Goal: Transaction & Acquisition: Purchase product/service

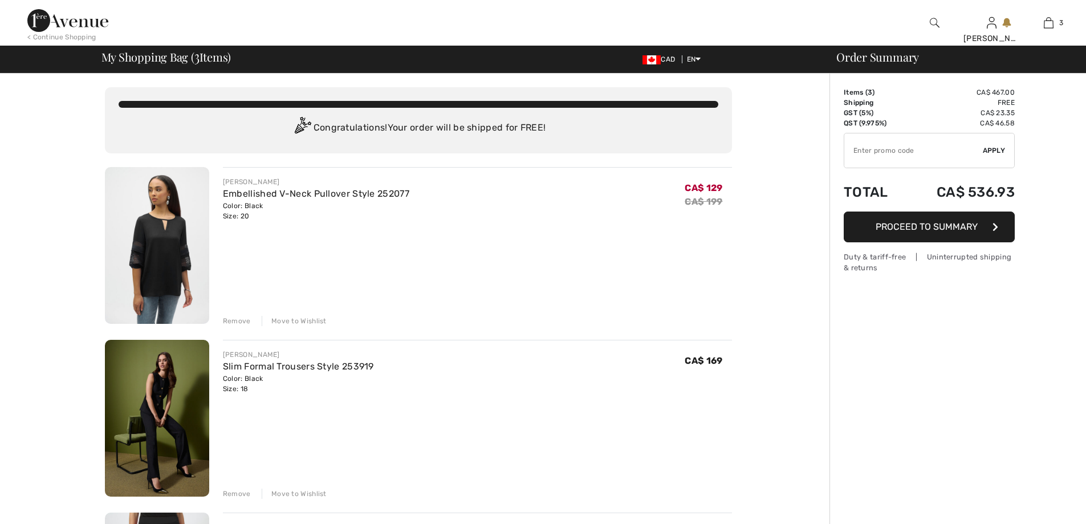
checkbox input "true"
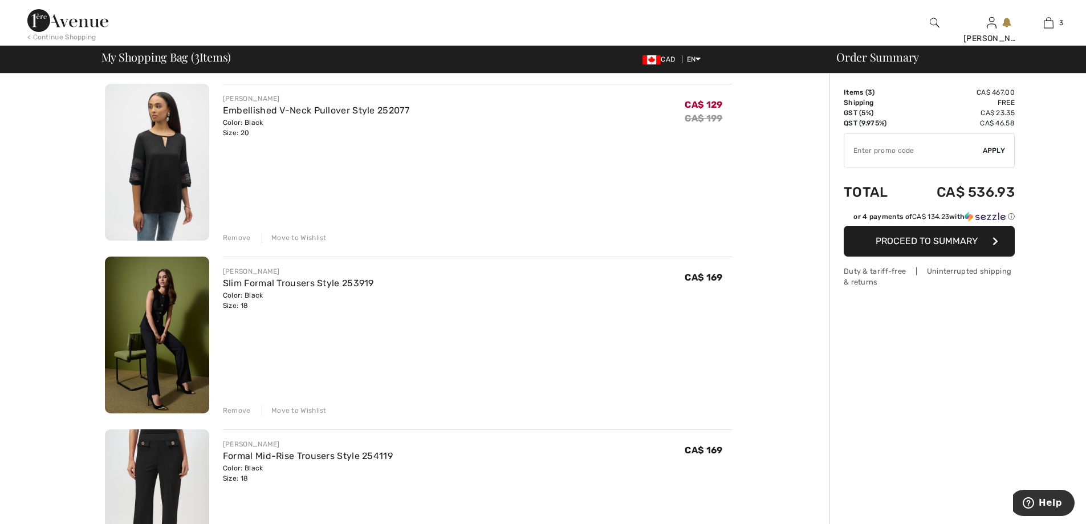
scroll to position [228, 0]
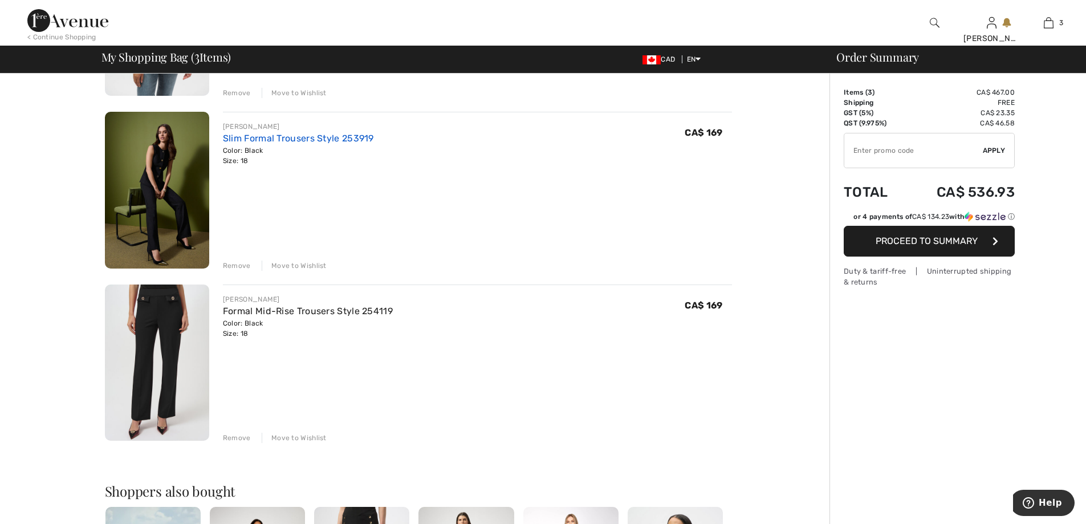
click at [251, 140] on link "Slim Formal Trousers Style 253919" at bounding box center [298, 138] width 151 height 11
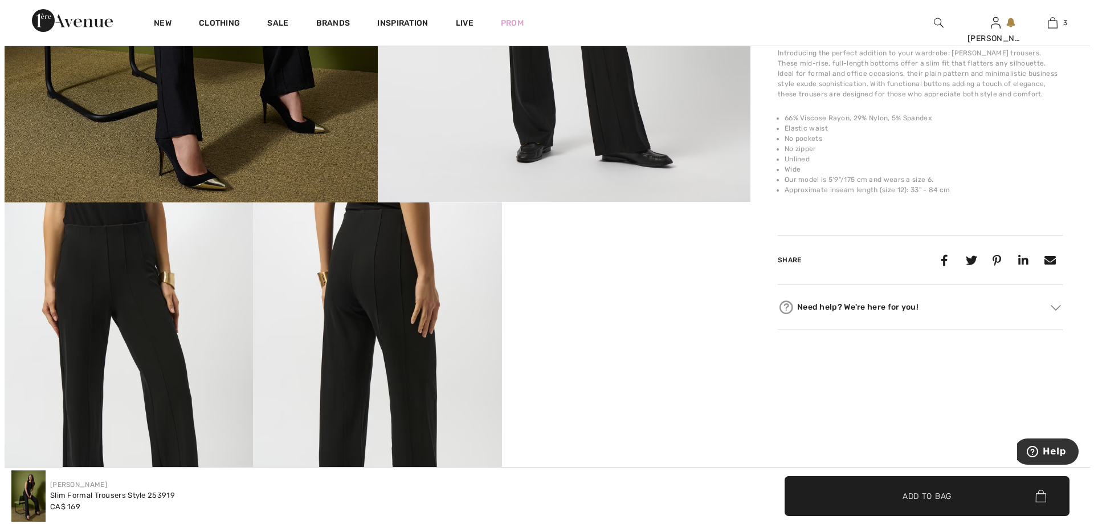
scroll to position [513, 0]
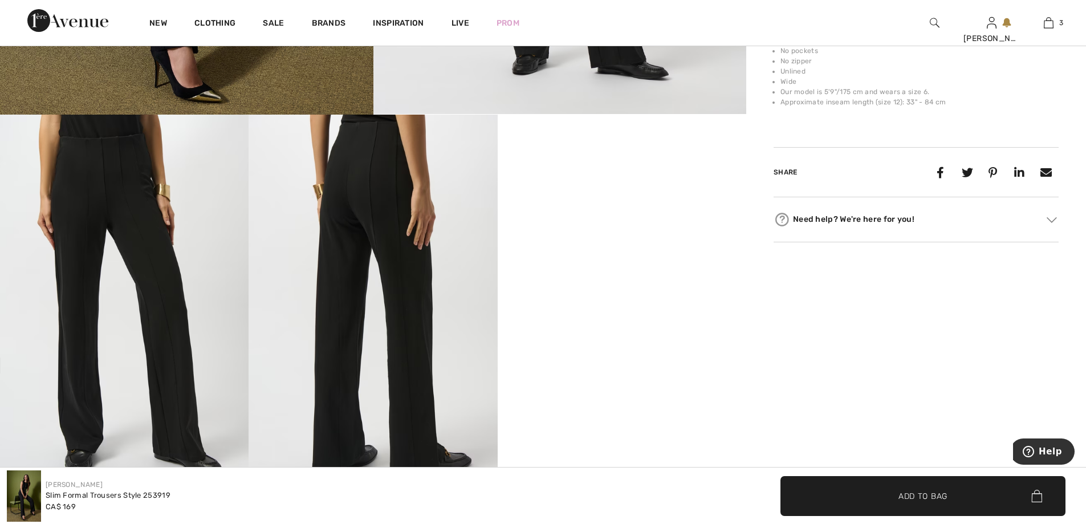
click at [181, 325] on img at bounding box center [124, 301] width 248 height 373
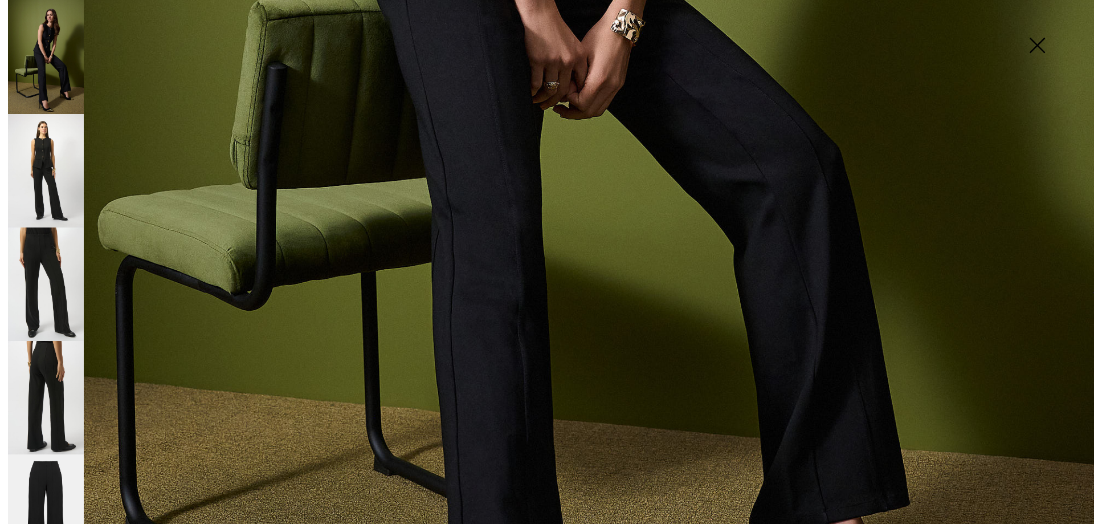
scroll to position [23, 0]
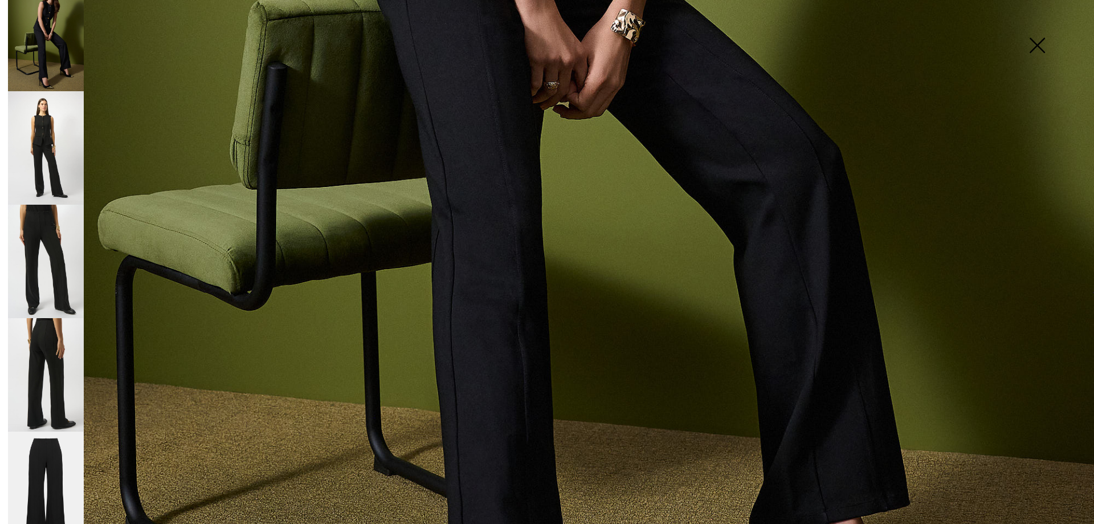
click at [48, 457] on img at bounding box center [46, 488] width 76 height 114
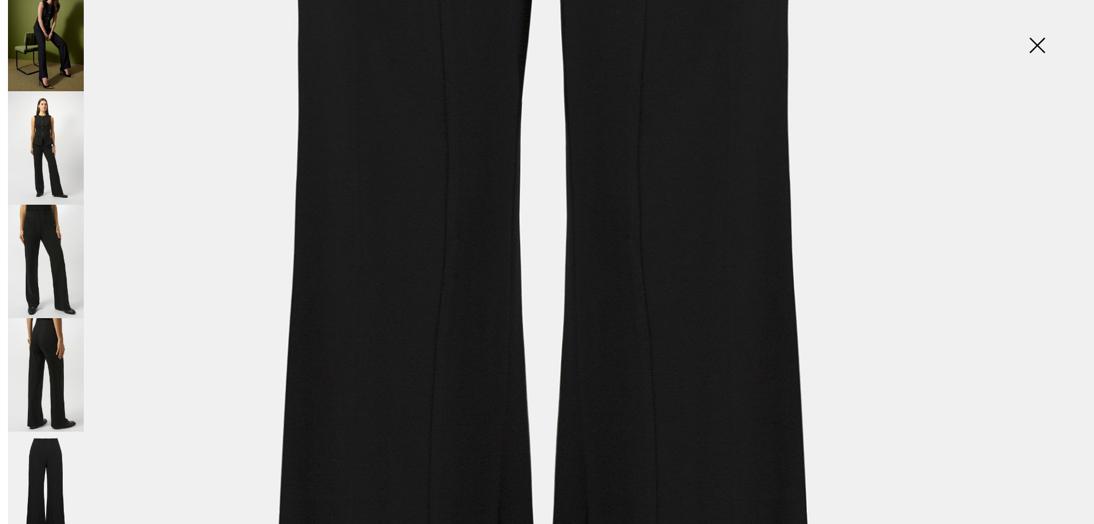
scroll to position [627, 0]
click at [63, 288] on img at bounding box center [46, 261] width 76 height 113
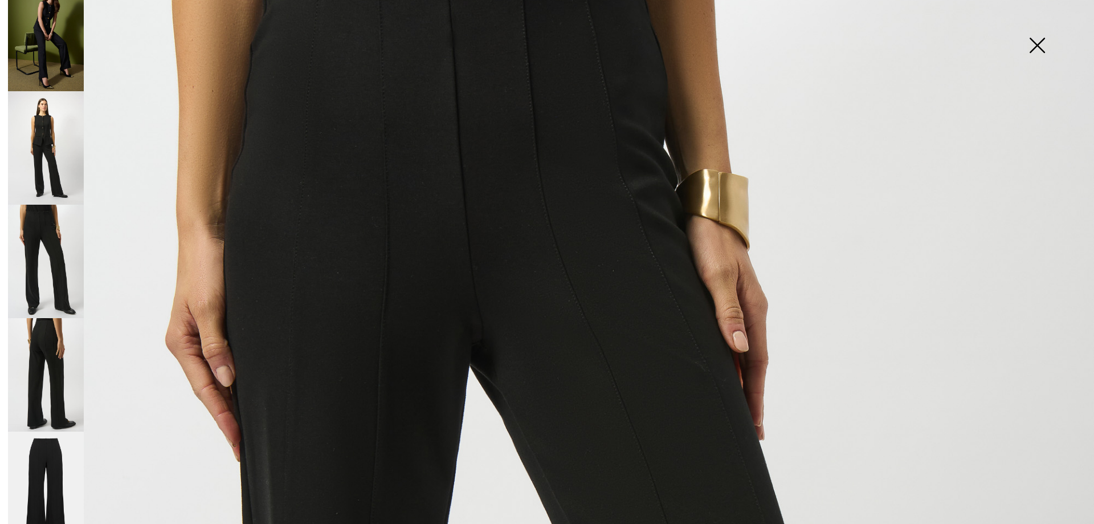
scroll to position [0, 0]
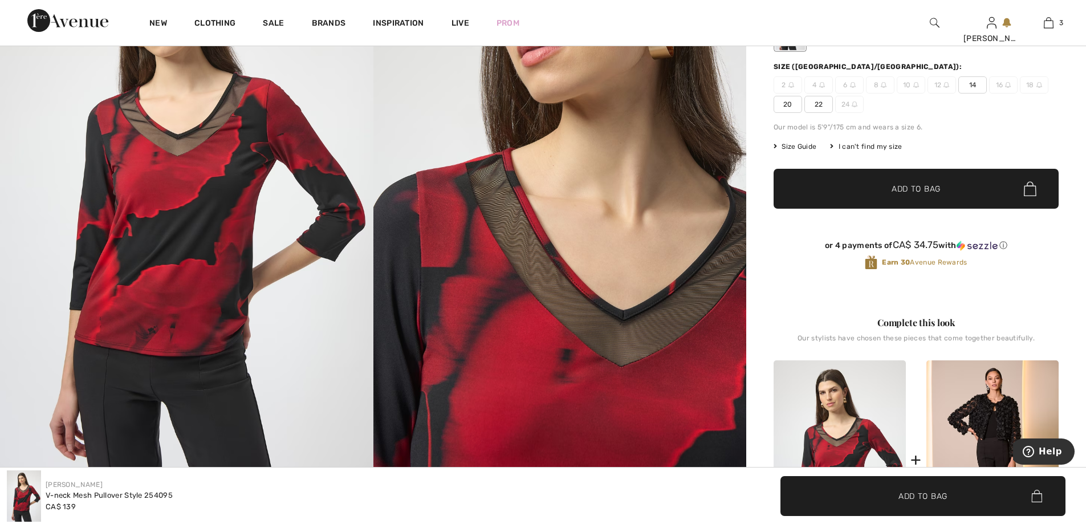
scroll to position [171, 0]
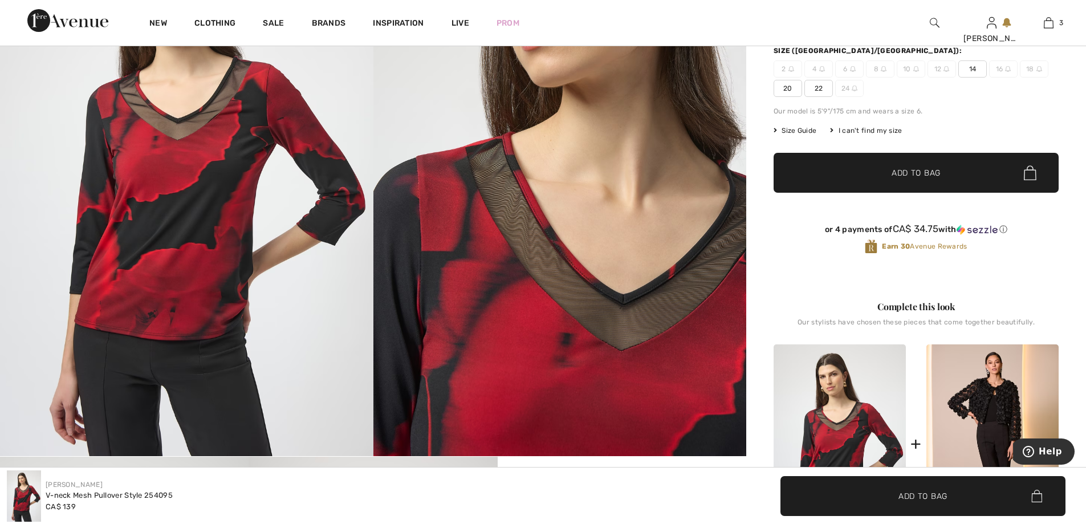
click at [782, 91] on span "20" at bounding box center [787, 88] width 28 height 17
click at [906, 182] on span "✔ Added to Bag Add to Bag" at bounding box center [915, 173] width 285 height 40
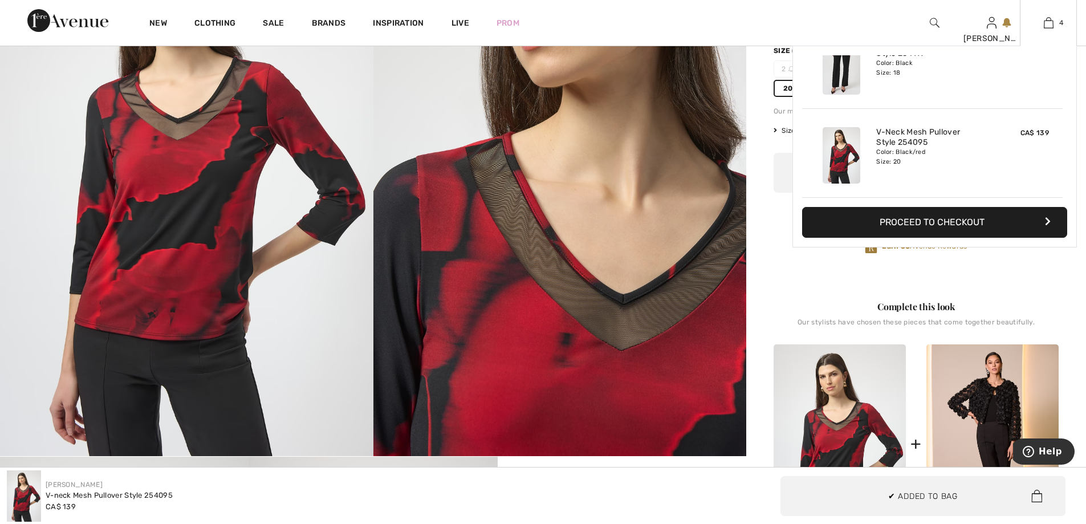
scroll to position [213, 0]
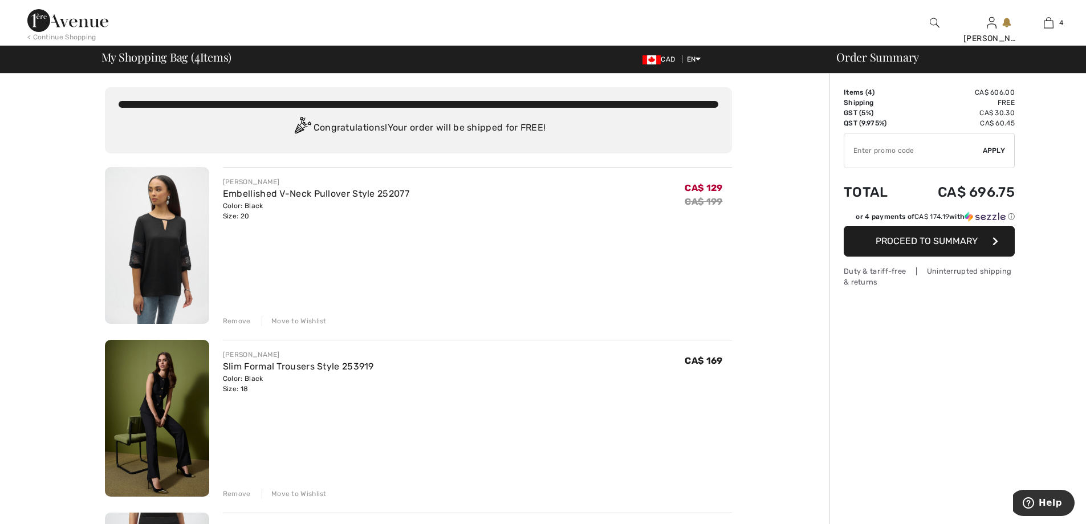
click at [230, 321] on div "Remove" at bounding box center [237, 321] width 28 height 10
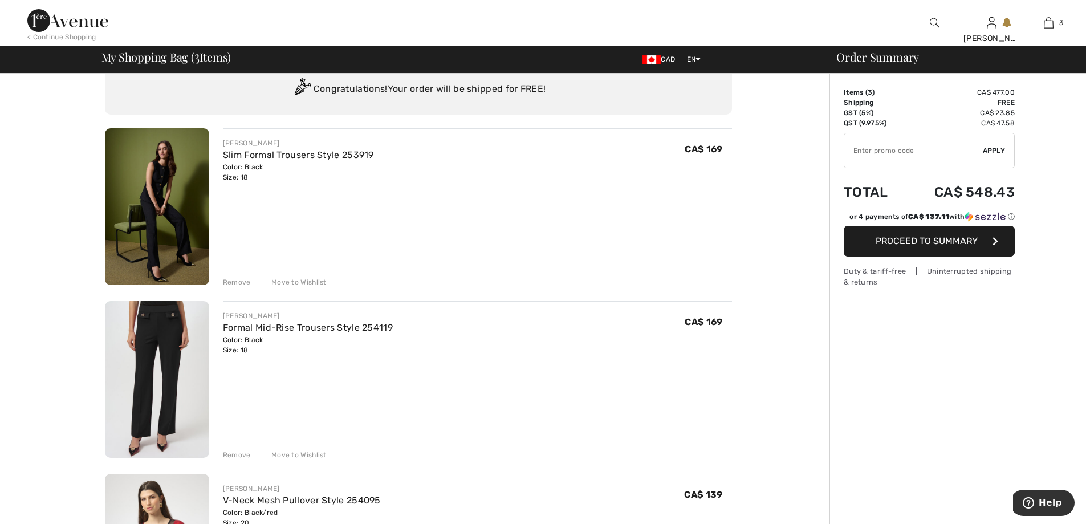
scroll to position [57, 0]
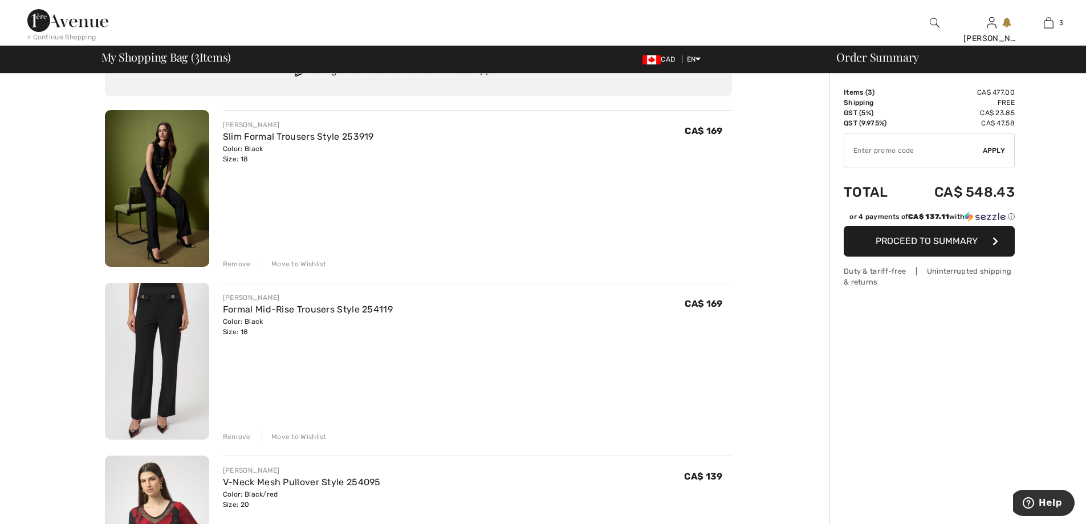
click at [166, 337] on img at bounding box center [157, 361] width 104 height 157
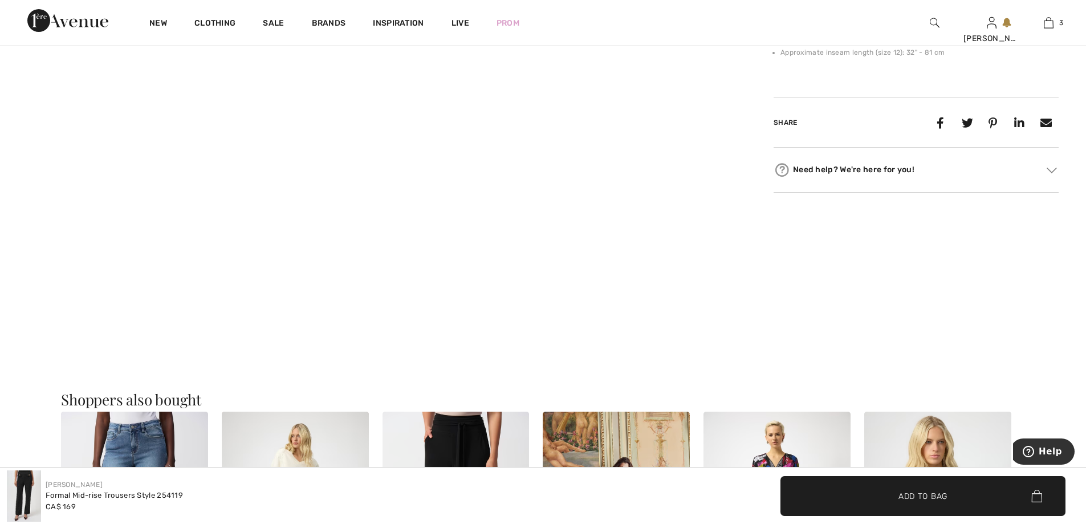
scroll to position [627, 0]
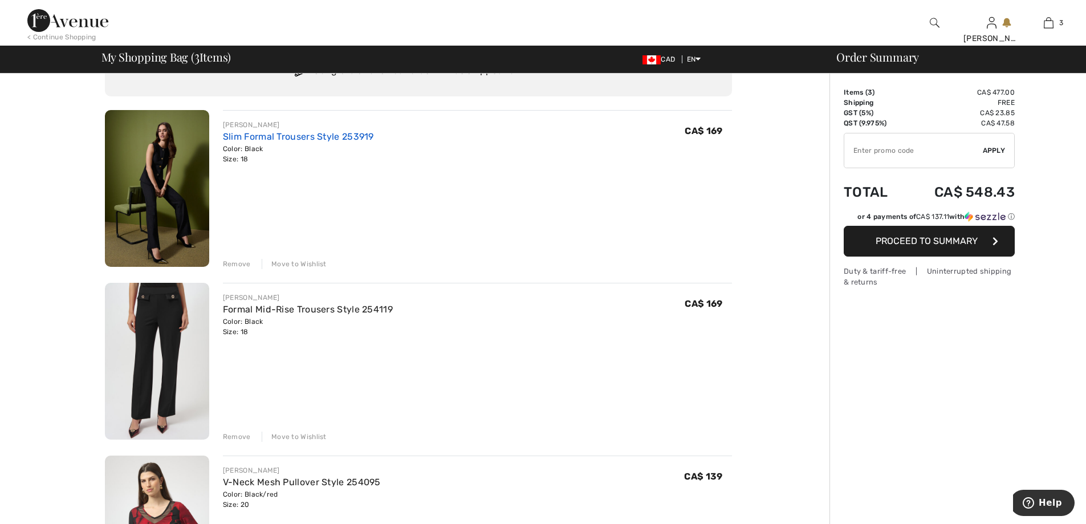
click at [275, 136] on link "Slim Formal Trousers Style 253919" at bounding box center [298, 136] width 151 height 11
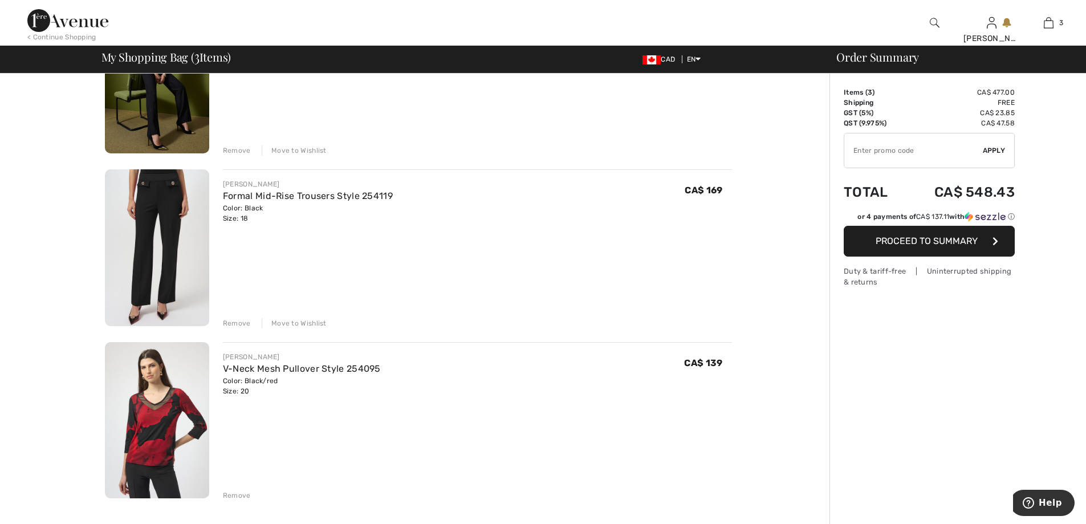
scroll to position [171, 0]
click at [150, 233] on img at bounding box center [157, 247] width 104 height 157
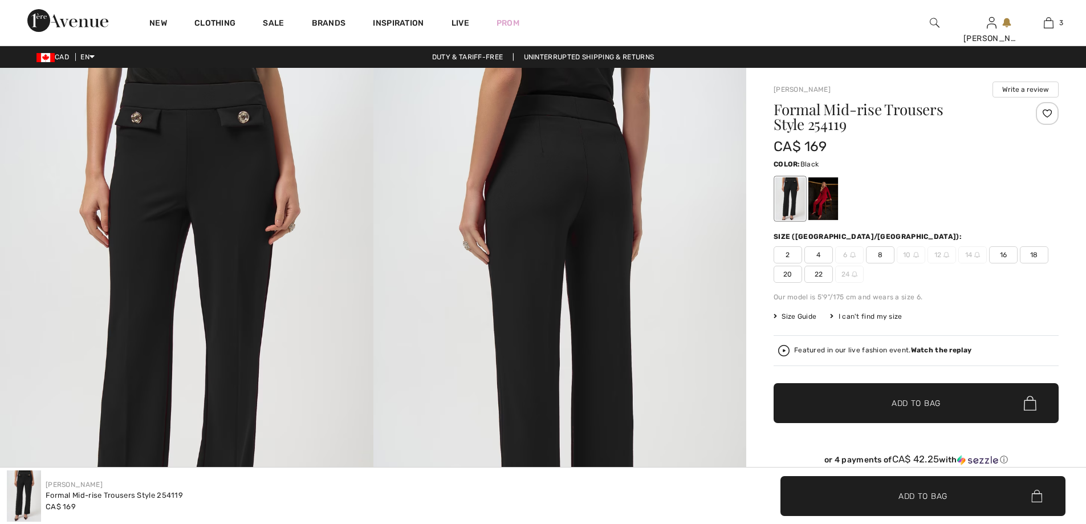
checkbox input "true"
